Goal: Information Seeking & Learning: Learn about a topic

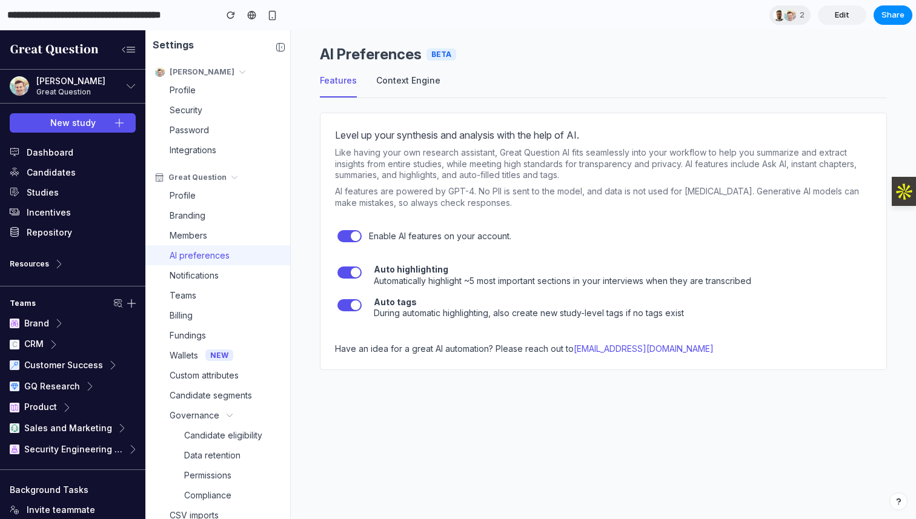
click at [409, 82] on button "Context Engine" at bounding box center [408, 86] width 64 height 24
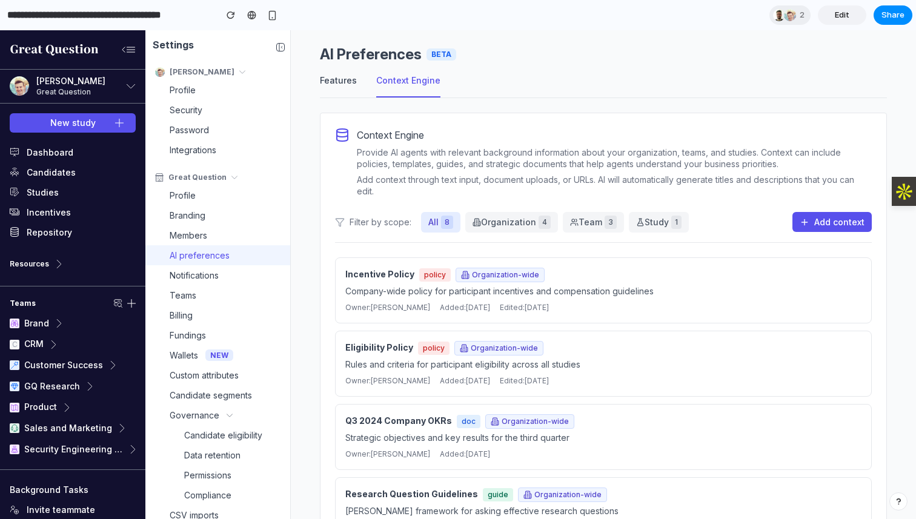
click at [343, 82] on button "Features" at bounding box center [338, 86] width 37 height 24
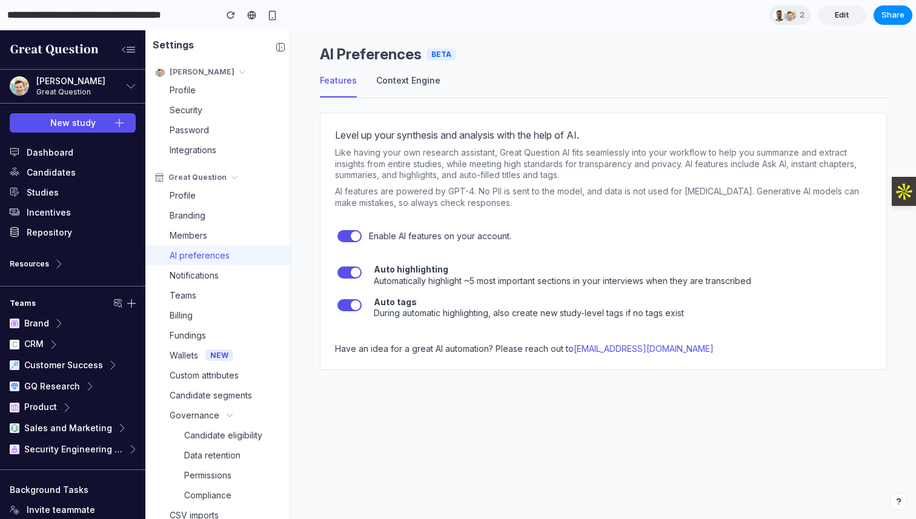
click at [408, 79] on button "Context Engine" at bounding box center [408, 86] width 64 height 24
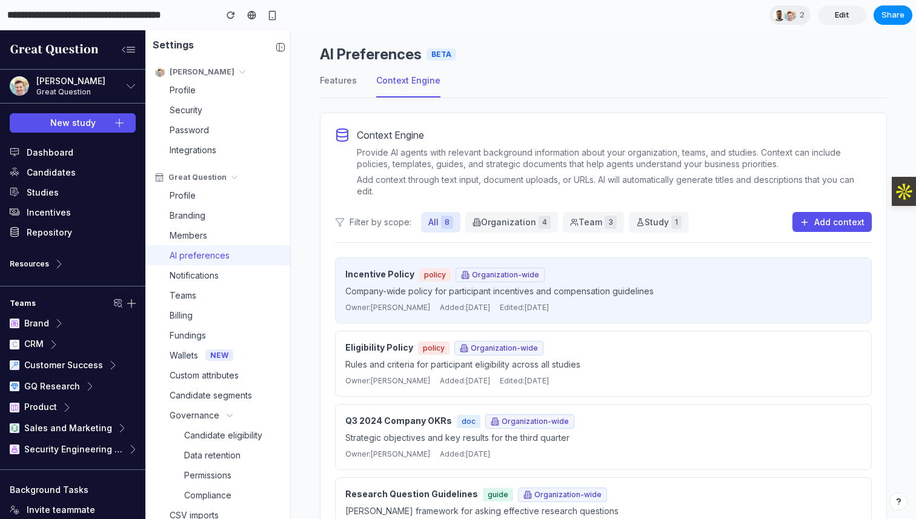
click at [524, 293] on p "Company-wide policy for participant incentives and compensation guidelines" at bounding box center [603, 291] width 516 height 13
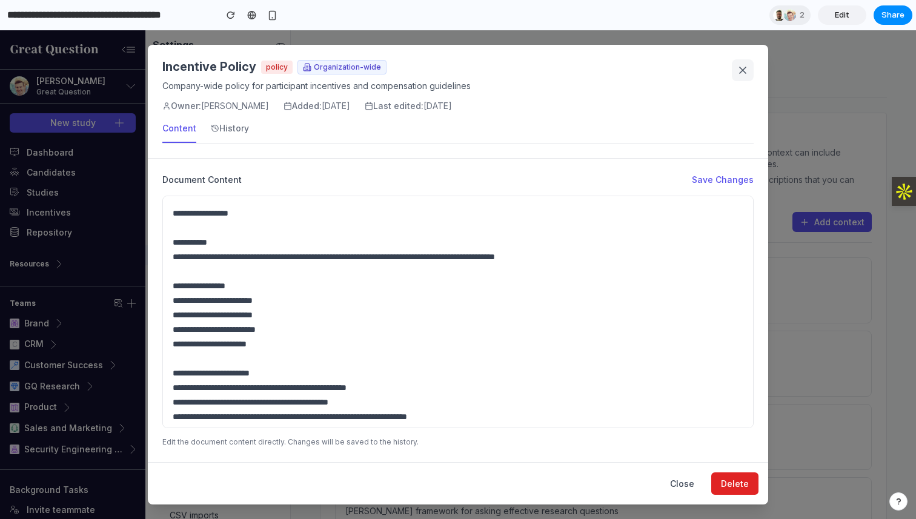
click at [744, 70] on icon at bounding box center [743, 70] width 12 height 12
